Goal: Communication & Community: Answer question/provide support

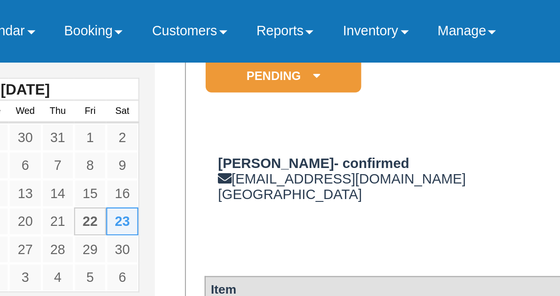
scroll to position [88, 0]
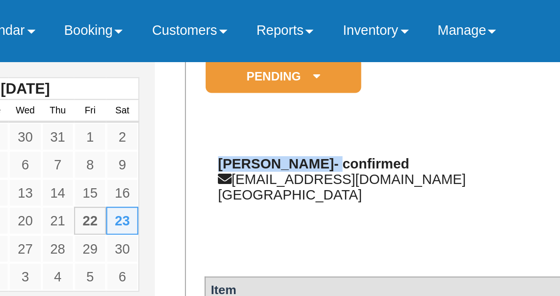
drag, startPoint x: 194, startPoint y: 72, endPoint x: 146, endPoint y: 72, distance: 48.0
click at [146, 72] on strong "[PERSON_NAME]- confirmed" at bounding box center [189, 74] width 87 height 7
copy strong "Linda Varghese-"
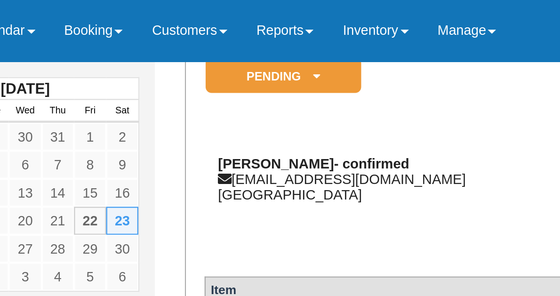
click at [218, 82] on div "Linda Varghese- confirmed ldvarghese@gmail.com Canada" at bounding box center [251, 81] width 222 height 21
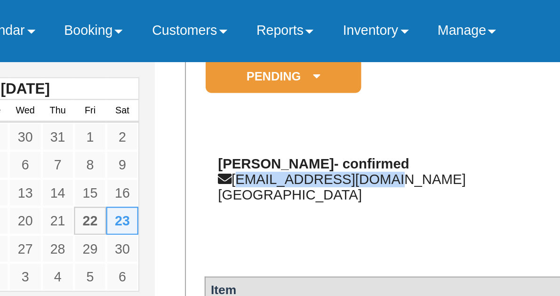
drag, startPoint x: 219, startPoint y: 81, endPoint x: 154, endPoint y: 81, distance: 65.0
click at [154, 81] on div "Linda Varghese- confirmed ldvarghese@gmail.com Canada" at bounding box center [251, 81] width 222 height 21
copy div "[EMAIL_ADDRESS][DOMAIN_NAME]"
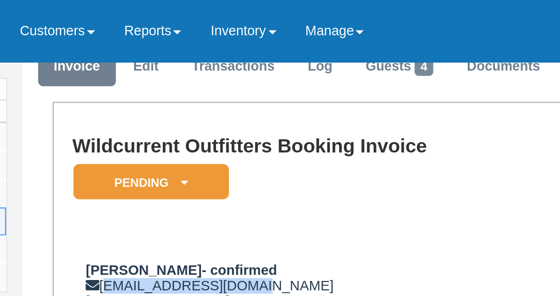
scroll to position [40, 0]
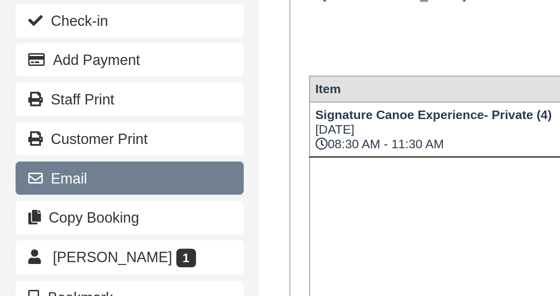
click at [32, 214] on button "Email" at bounding box center [59, 220] width 104 height 15
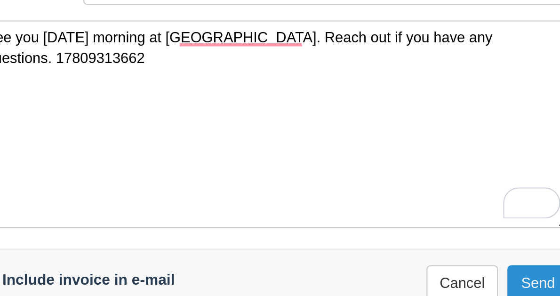
type textarea "See you [DATE] morning at [GEOGRAPHIC_DATA]. Reach out if you have any question…"
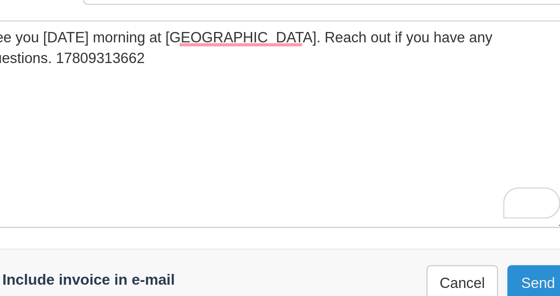
click at [394, 260] on button "Send" at bounding box center [400, 268] width 28 height 16
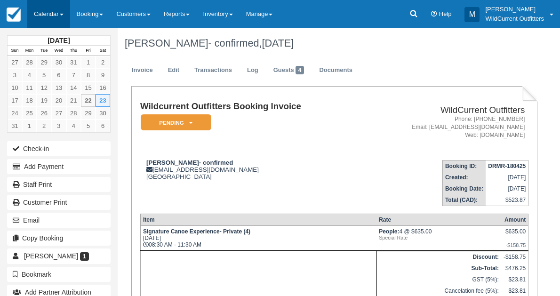
click at [40, 7] on link "Calendar" at bounding box center [48, 14] width 43 height 28
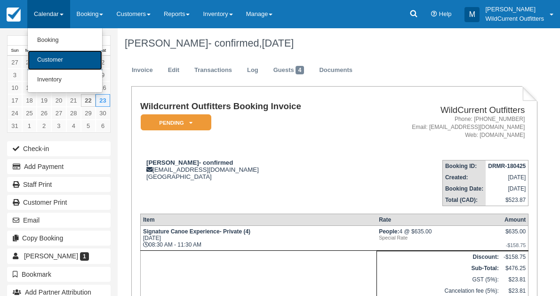
click at [45, 53] on link "Customer" at bounding box center [65, 60] width 74 height 20
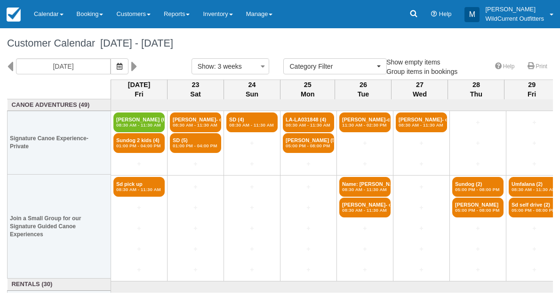
select select
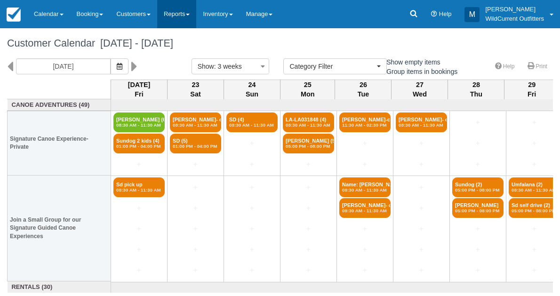
click at [182, 14] on link "Reports" at bounding box center [176, 14] width 39 height 28
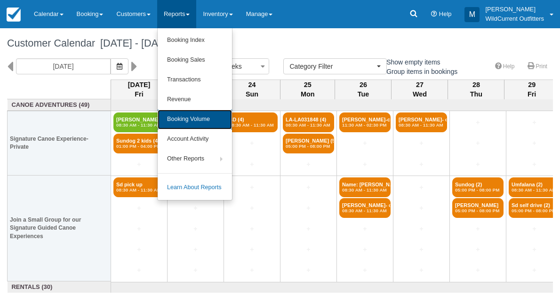
click at [184, 113] on link "Booking Volume" at bounding box center [195, 120] width 74 height 20
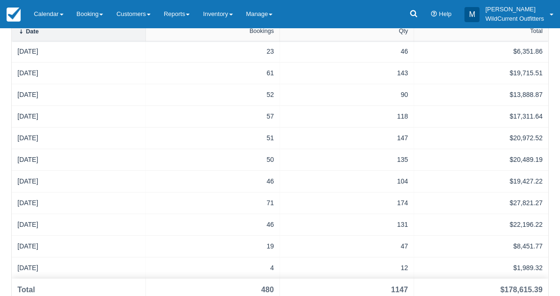
scroll to position [249, 0]
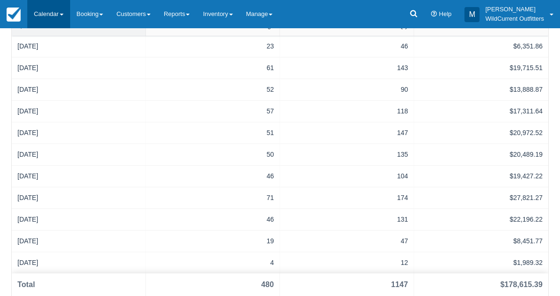
click at [45, 15] on link "Calendar" at bounding box center [48, 14] width 43 height 28
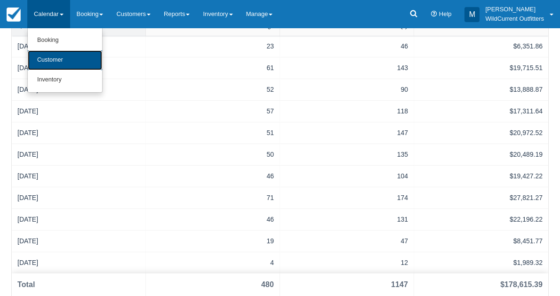
click at [46, 55] on link "Customer" at bounding box center [65, 60] width 74 height 20
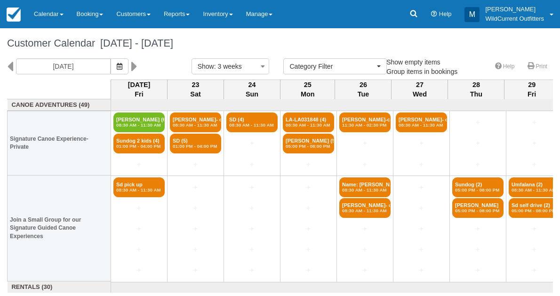
select select
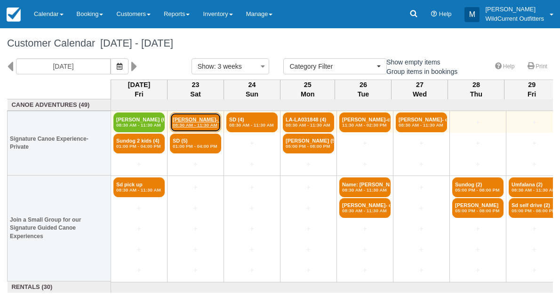
click at [185, 115] on link "[PERSON_NAME]- conf (4) 08:30 AM - 11:30 AM" at bounding box center [195, 123] width 51 height 20
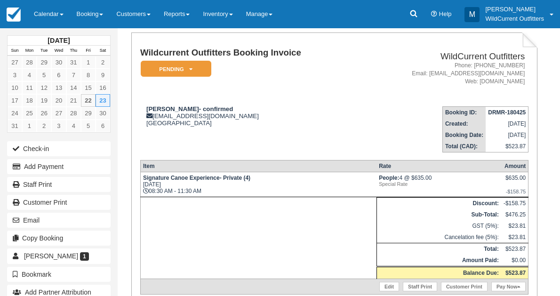
scroll to position [56, 0]
